Goal: Information Seeking & Learning: Learn about a topic

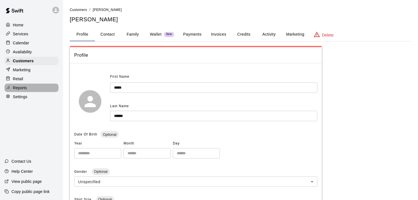
click at [22, 90] on p "Reports" at bounding box center [20, 88] width 14 height 6
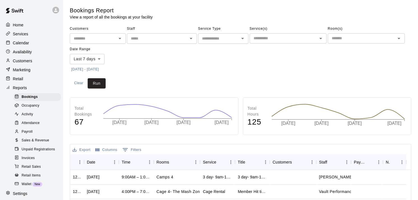
click at [32, 143] on span "Sales & Revenue" at bounding box center [36, 141] width 28 height 6
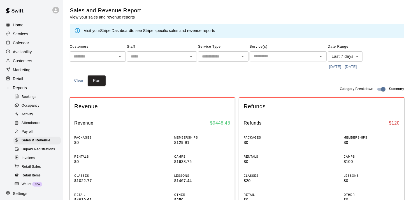
click at [190, 53] on icon "Open" at bounding box center [191, 56] width 7 height 7
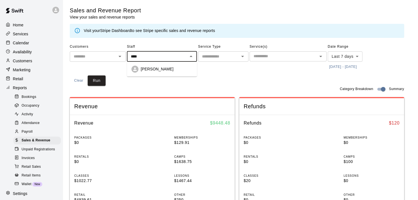
click at [172, 68] on p "[PERSON_NAME]" at bounding box center [157, 69] width 33 height 6
type input "**********"
click at [223, 59] on input "text" at bounding box center [219, 56] width 38 height 7
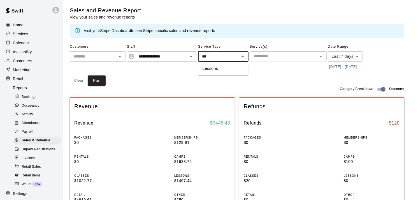
click at [216, 72] on li "Lessons" at bounding box center [223, 68] width 50 height 9
type input "*******"
click at [279, 57] on input "text" at bounding box center [283, 56] width 64 height 7
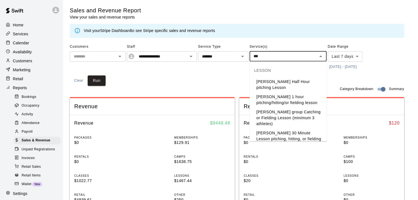
type input "****"
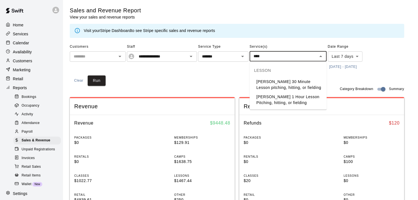
click at [284, 89] on li "Chad Massengale 30 Minute Lesson pitching, hitting, or fielding" at bounding box center [288, 84] width 77 height 15
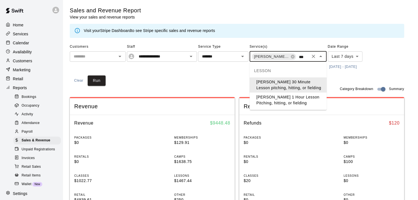
type input "****"
click at [285, 99] on li "[PERSON_NAME] 1 Hour Lesson Pitching, hitting, or fielding" at bounding box center [288, 99] width 77 height 15
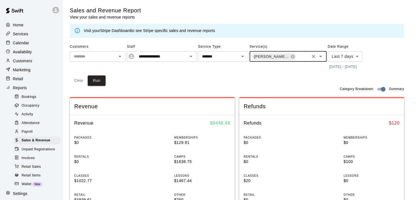
scroll to position [0, 0]
click at [344, 66] on button "[DATE] - [DATE]" at bounding box center [343, 66] width 31 height 9
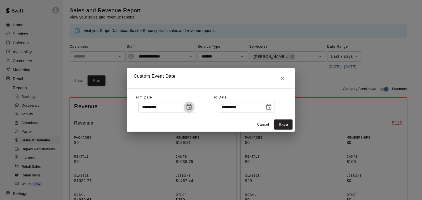
click at [192, 106] on icon "Choose date, selected date is Aug 4, 2025" at bounding box center [189, 107] width 5 height 6
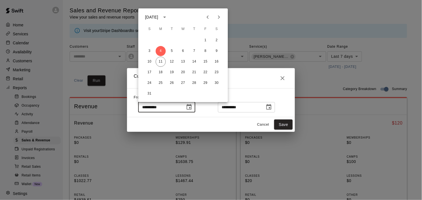
click at [206, 16] on icon "Previous month" at bounding box center [207, 17] width 7 height 7
click at [181, 83] on button "30" at bounding box center [183, 83] width 10 height 10
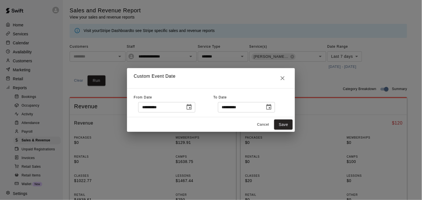
type input "**********"
click at [272, 108] on icon "Choose date, selected date is Aug 11, 2025" at bounding box center [269, 107] width 5 height 6
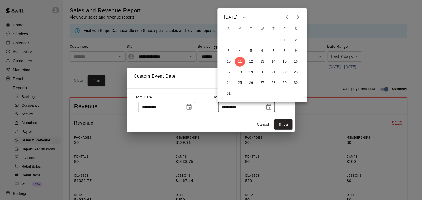
click at [286, 18] on icon "Previous month" at bounding box center [287, 17] width 7 height 7
click at [266, 82] on button "30" at bounding box center [263, 83] width 10 height 10
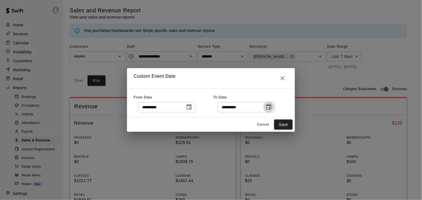
click at [272, 104] on icon "Choose date, selected date is Jul 30, 2025" at bounding box center [269, 107] width 7 height 7
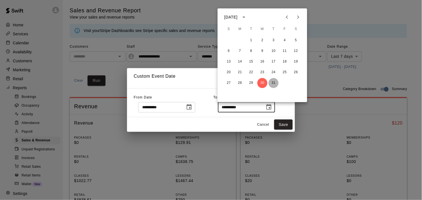
click at [275, 84] on button "31" at bounding box center [274, 83] width 10 height 10
type input "**********"
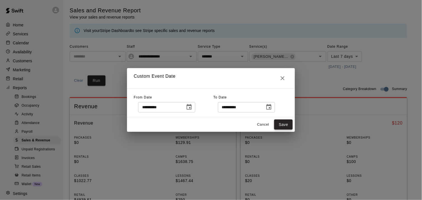
click at [285, 125] on button "Save" at bounding box center [283, 124] width 18 height 10
type input "******"
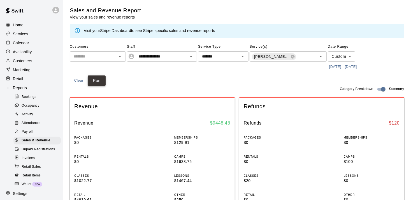
click at [95, 82] on button "Run" at bounding box center [97, 80] width 18 height 10
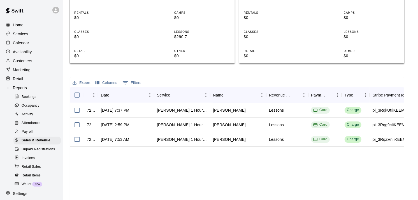
scroll to position [149, 0]
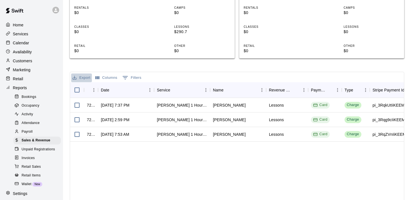
click at [78, 77] on button "Export" at bounding box center [81, 77] width 21 height 9
click at [86, 85] on li "Download as CSV" at bounding box center [92, 88] width 43 height 9
click at [25, 45] on p "Calendar" at bounding box center [21, 43] width 16 height 6
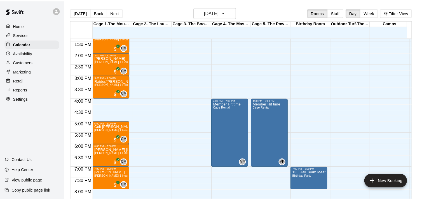
scroll to position [302, 0]
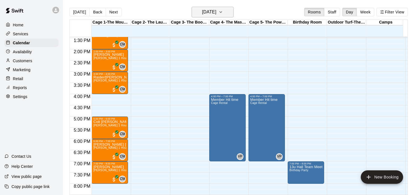
click at [223, 13] on icon "button" at bounding box center [220, 12] width 4 height 7
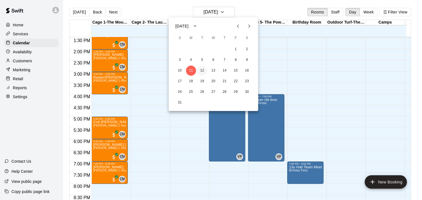
click at [203, 72] on button "12" at bounding box center [202, 71] width 10 height 10
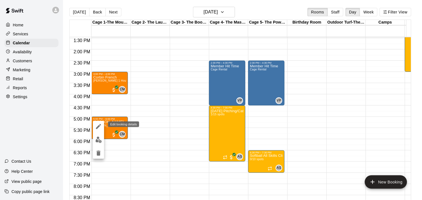
click at [100, 126] on icon "edit" at bounding box center [98, 126] width 7 height 7
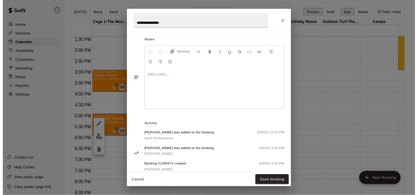
scroll to position [174, 0]
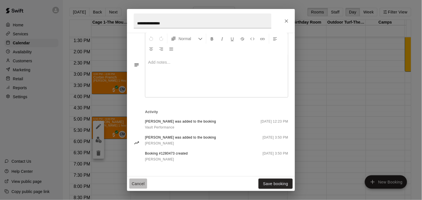
click at [135, 185] on button "Cancel" at bounding box center [138, 183] width 18 height 10
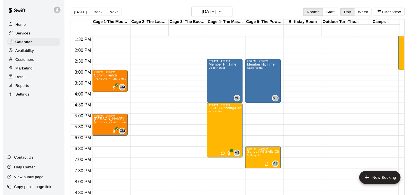
scroll to position [0, 0]
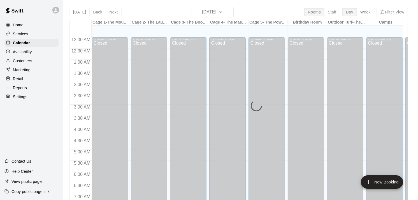
scroll to position [352, 0]
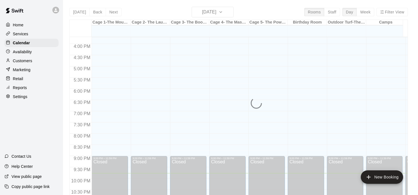
click at [23, 99] on p "Settings" at bounding box center [20, 97] width 15 height 6
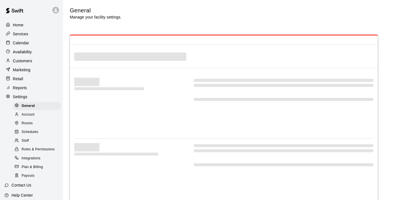
select select "**"
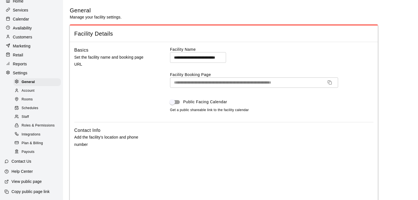
scroll to position [2, 0]
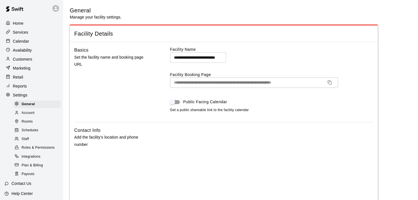
click at [27, 90] on div "Reports" at bounding box center [31, 86] width 54 height 8
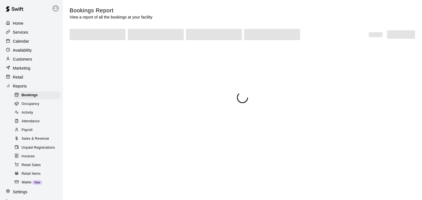
click at [34, 141] on span "Sales & Revenue" at bounding box center [36, 139] width 28 height 6
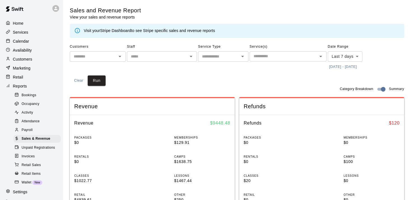
click at [221, 55] on input "text" at bounding box center [219, 56] width 38 height 7
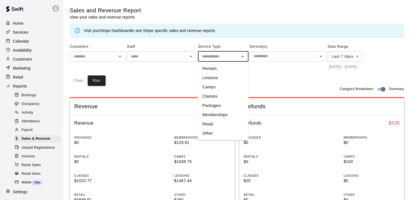
click at [216, 84] on li "Camps" at bounding box center [223, 86] width 50 height 9
type input "*****"
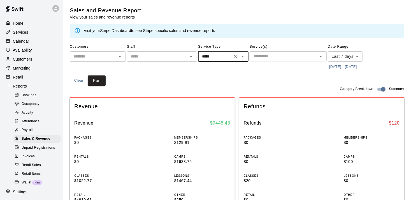
click at [275, 58] on input "text" at bounding box center [283, 56] width 64 height 7
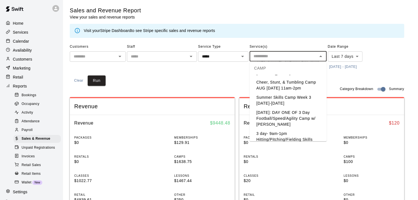
scroll to position [442, 0]
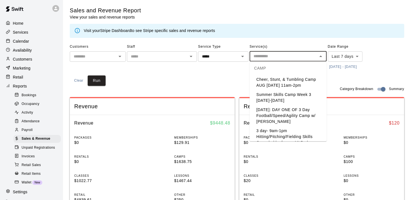
click at [300, 90] on li "Cheer, Stunt, & Tumbling Camp AUG [DATE] 11am-2pm" at bounding box center [288, 82] width 77 height 15
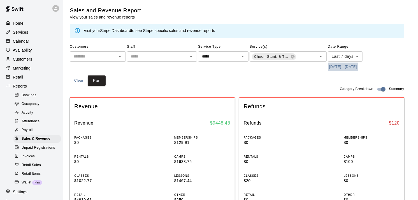
click at [348, 67] on button "[DATE] - [DATE]" at bounding box center [343, 66] width 31 height 9
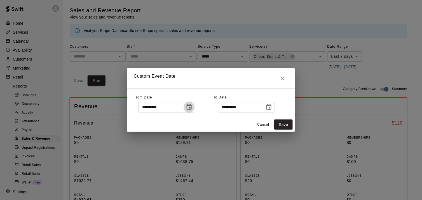
click at [193, 107] on icon "Choose date, selected date is Aug 4, 2025" at bounding box center [189, 107] width 7 height 7
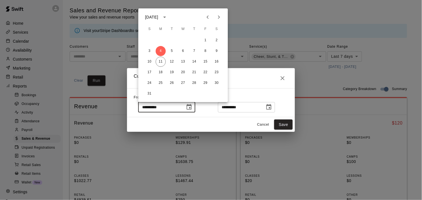
click at [208, 14] on icon "Previous month" at bounding box center [207, 17] width 7 height 7
click at [171, 39] on button "1" at bounding box center [172, 40] width 10 height 10
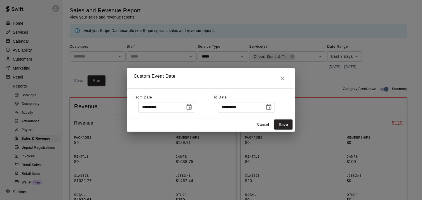
type input "**********"
click at [285, 123] on button "Save" at bounding box center [283, 124] width 18 height 10
type input "******"
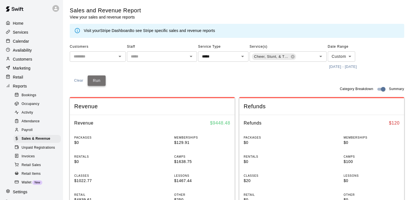
click at [93, 83] on button "Run" at bounding box center [97, 80] width 18 height 10
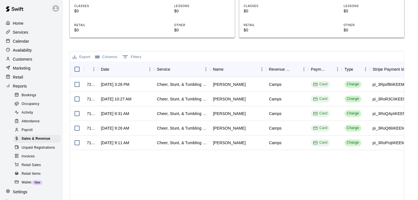
scroll to position [171, 0]
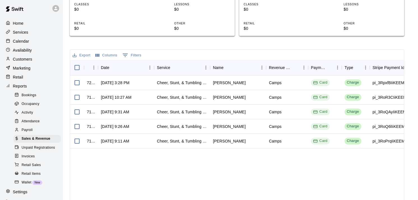
click at [81, 53] on button "Export" at bounding box center [81, 55] width 21 height 9
click at [87, 67] on li "Download as CSV" at bounding box center [92, 65] width 43 height 9
click at [23, 36] on div "Services" at bounding box center [31, 32] width 54 height 8
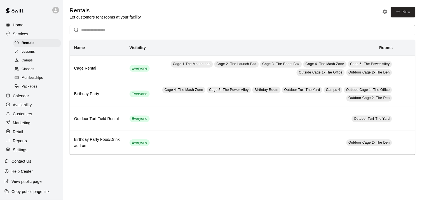
click at [31, 71] on span "Classes" at bounding box center [28, 69] width 13 height 6
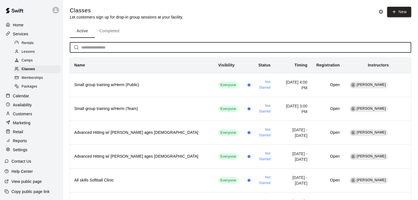
click at [318, 51] on input "text" at bounding box center [246, 47] width 330 height 10
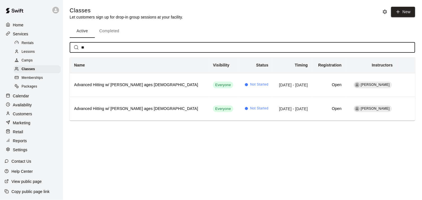
type input "*"
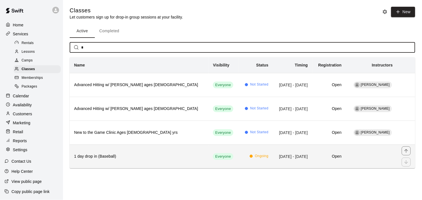
type input "*"
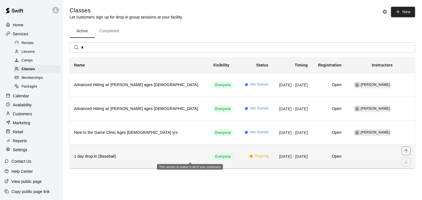
click at [213, 158] on span "Everyone" at bounding box center [223, 156] width 20 height 5
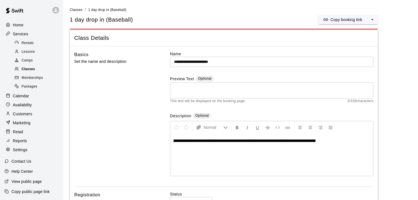
click at [39, 71] on div "Classes" at bounding box center [36, 69] width 47 height 8
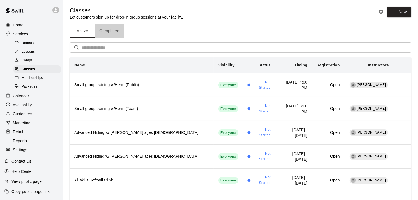
click at [111, 31] on button "Completed" at bounding box center [109, 30] width 29 height 13
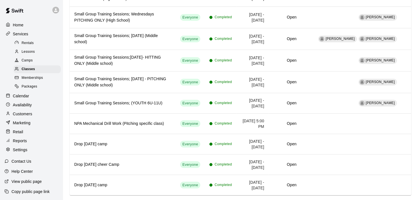
scroll to position [206, 0]
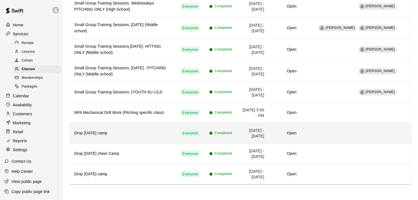
click at [223, 133] on span "Completed" at bounding box center [223, 133] width 17 height 6
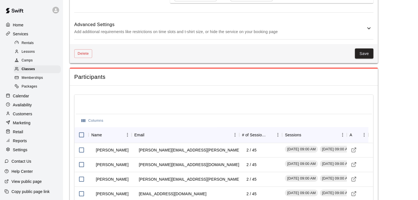
scroll to position [188, 0]
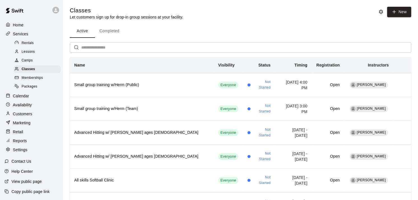
drag, startPoint x: 418, startPoint y: 52, endPoint x: 418, endPoint y: 93, distance: 41.2
click at [418, 93] on html "Home Services Rentals Lessons Camps Classes Memberships Packages Calendar Avail…" at bounding box center [209, 175] width 418 height 350
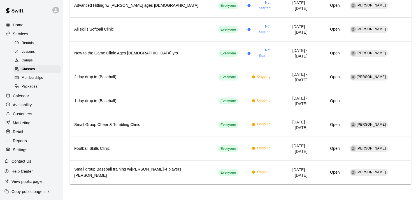
scroll to position [152, 0]
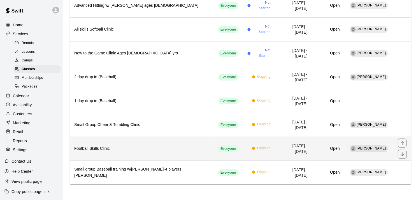
click at [407, 138] on td "simple table" at bounding box center [402, 148] width 18 height 24
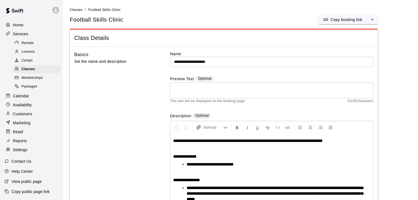
scroll to position [64, 0]
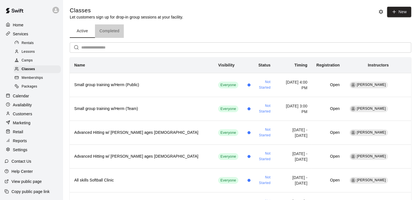
click at [116, 31] on button "Completed" at bounding box center [109, 30] width 29 height 13
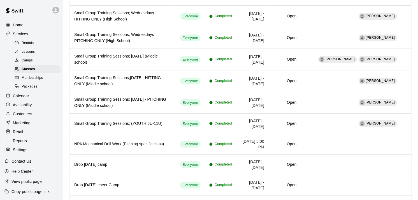
scroll to position [206, 0]
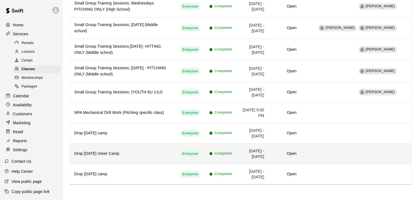
click at [251, 152] on td "[DATE] - [DATE]" at bounding box center [252, 153] width 32 height 20
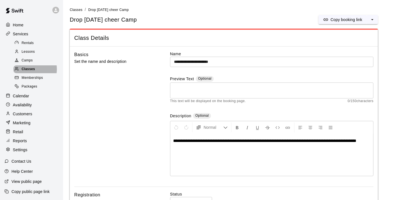
click at [28, 70] on span "Classes" at bounding box center [28, 69] width 13 height 6
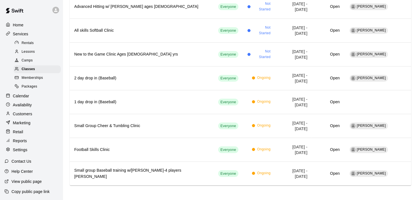
scroll to position [152, 0]
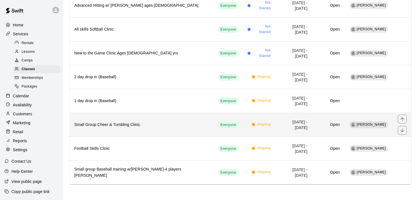
click at [294, 127] on td "[DATE] - [DATE]" at bounding box center [293, 125] width 37 height 24
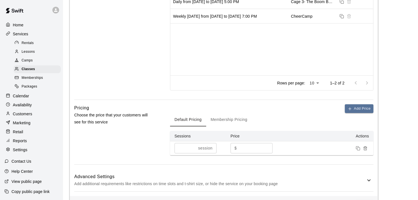
scroll to position [42, 0]
